Goal: Task Accomplishment & Management: Manage account settings

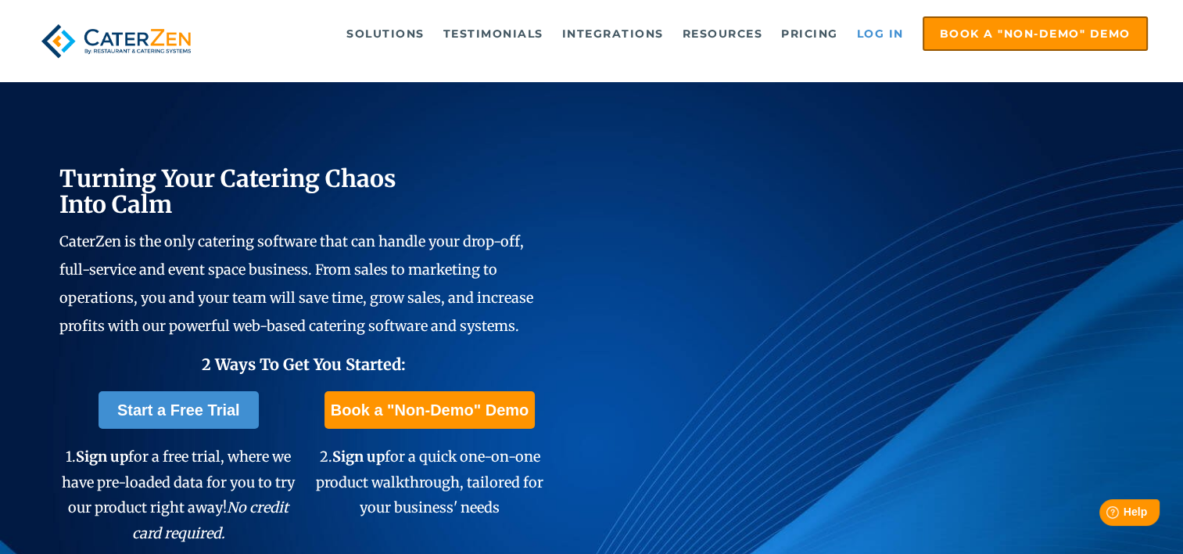
click at [878, 28] on link "Log in" at bounding box center [880, 33] width 63 height 31
click at [886, 34] on link "Log in" at bounding box center [880, 33] width 63 height 31
click at [896, 38] on link "Log in" at bounding box center [880, 33] width 63 height 31
